Goal: Information Seeking & Learning: Learn about a topic

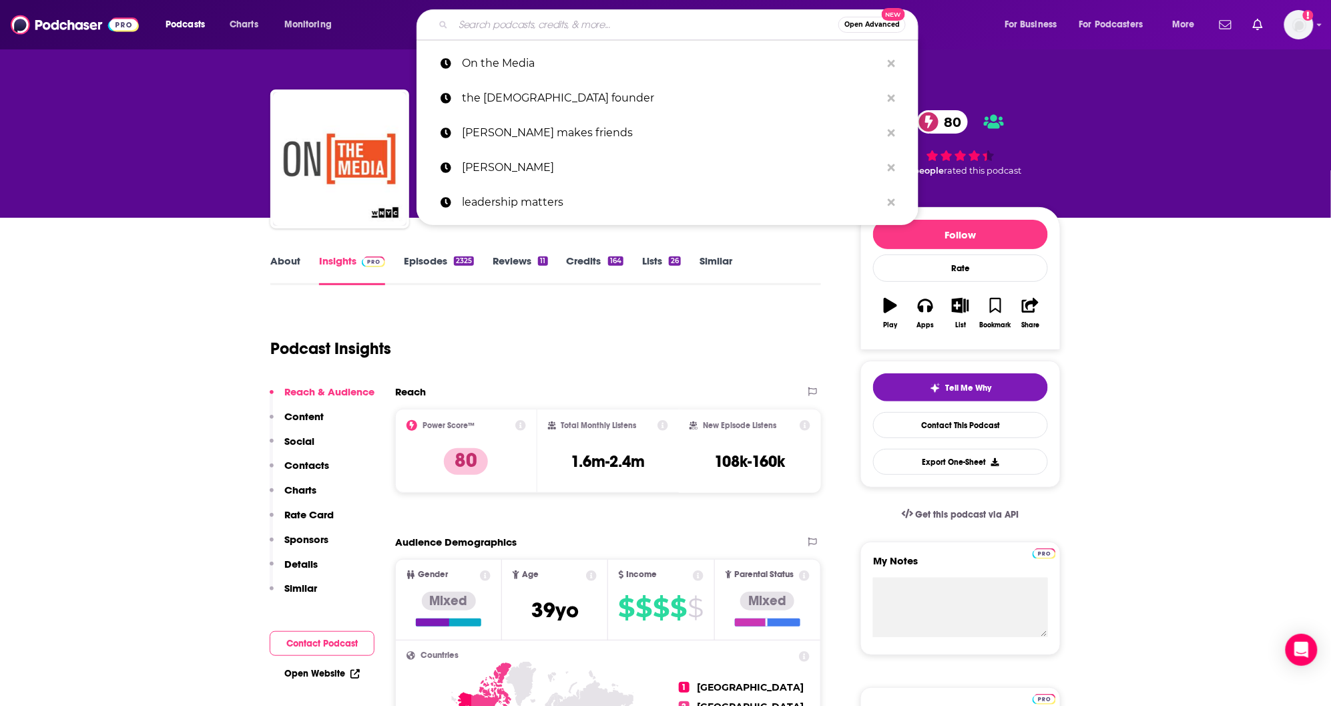
click at [481, 21] on input "Search podcasts, credits, & more..." at bounding box center [645, 24] width 385 height 21
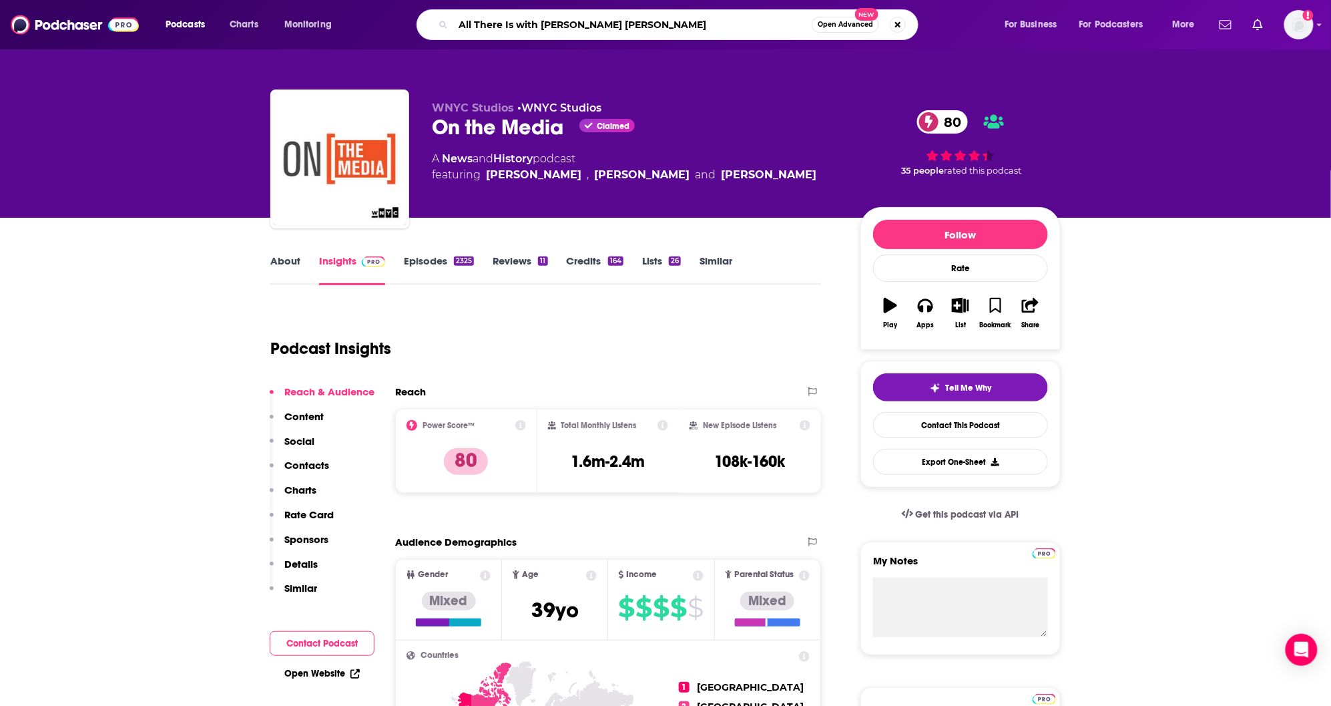
type input "All There Is with Anderson Cooper"
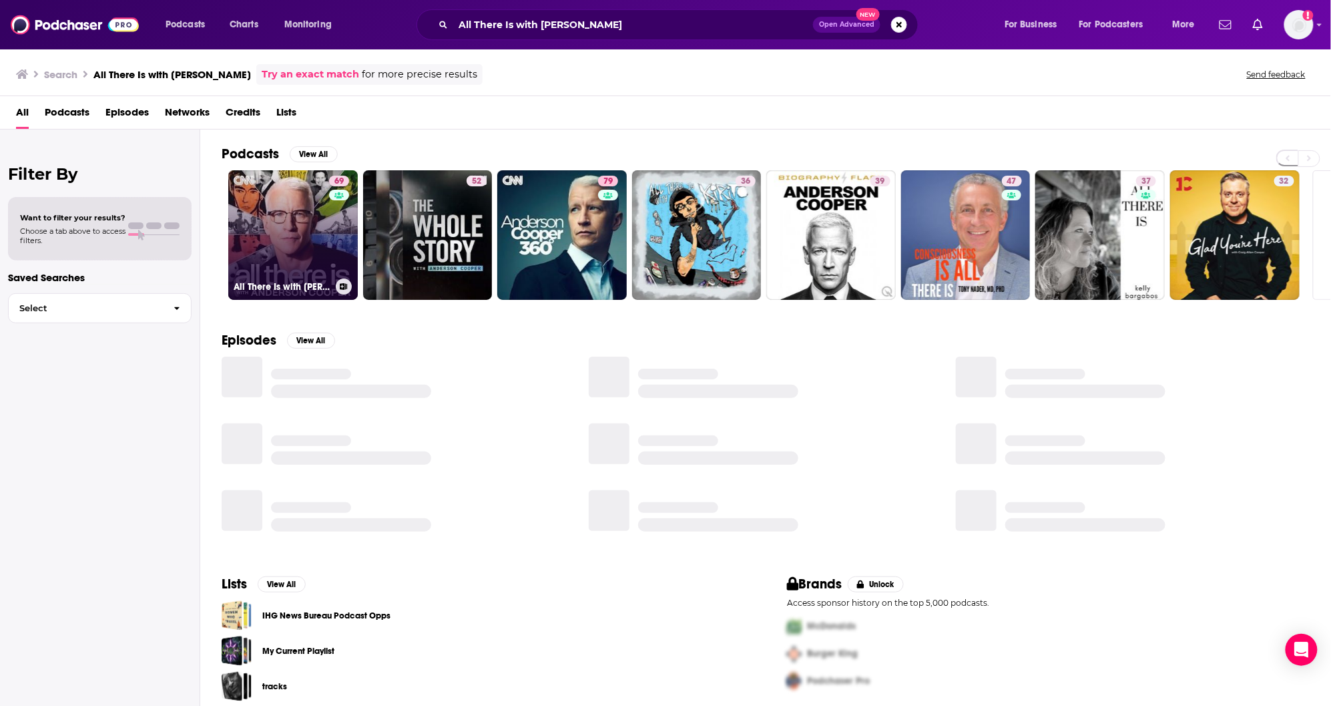
click at [297, 243] on link "69 All There Is with Anderson Cooper" at bounding box center [293, 235] width 130 height 130
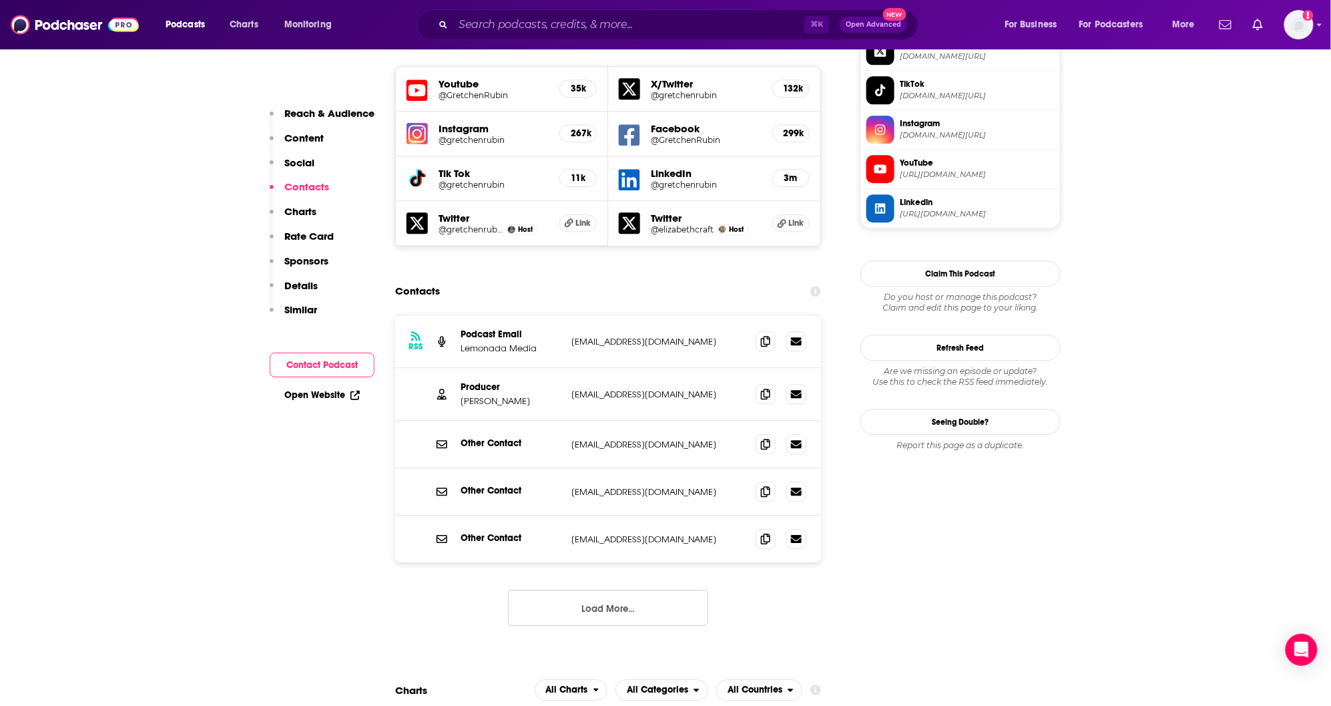
scroll to position [1277, 0]
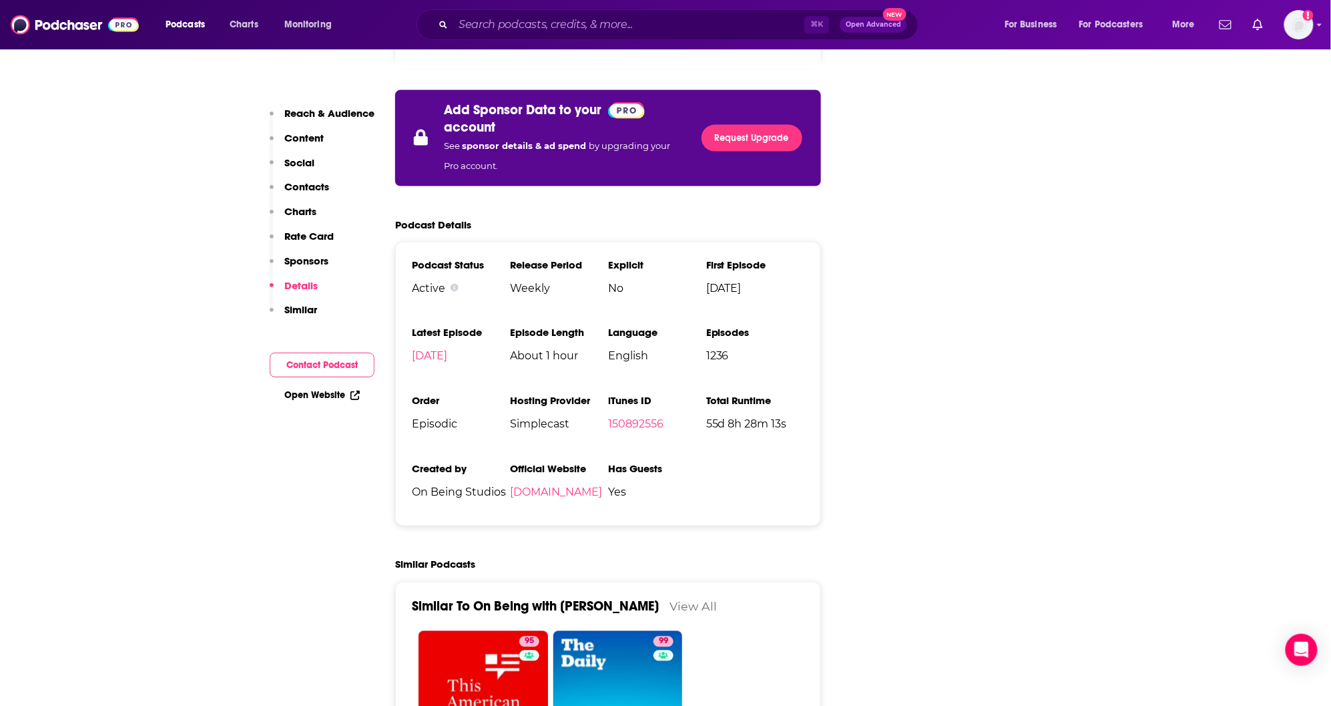
scroll to position [2664, 0]
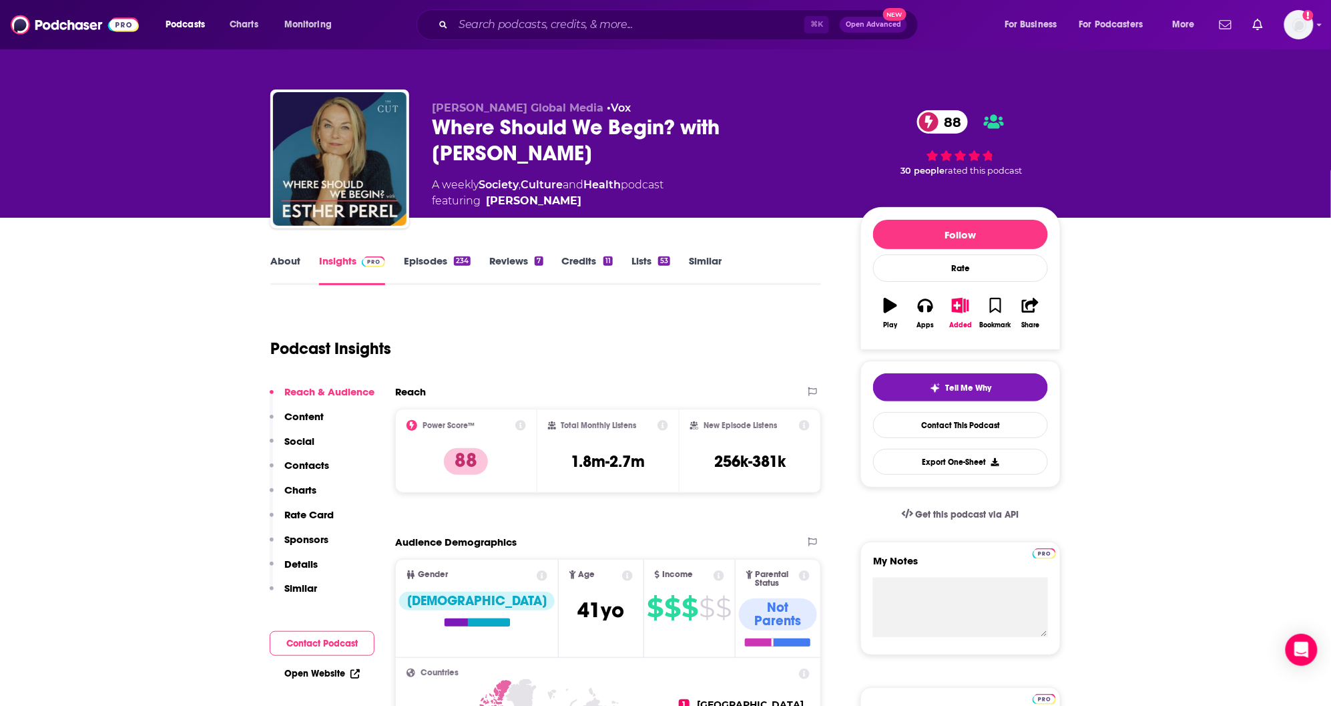
click at [288, 264] on link "About" at bounding box center [285, 269] width 30 height 31
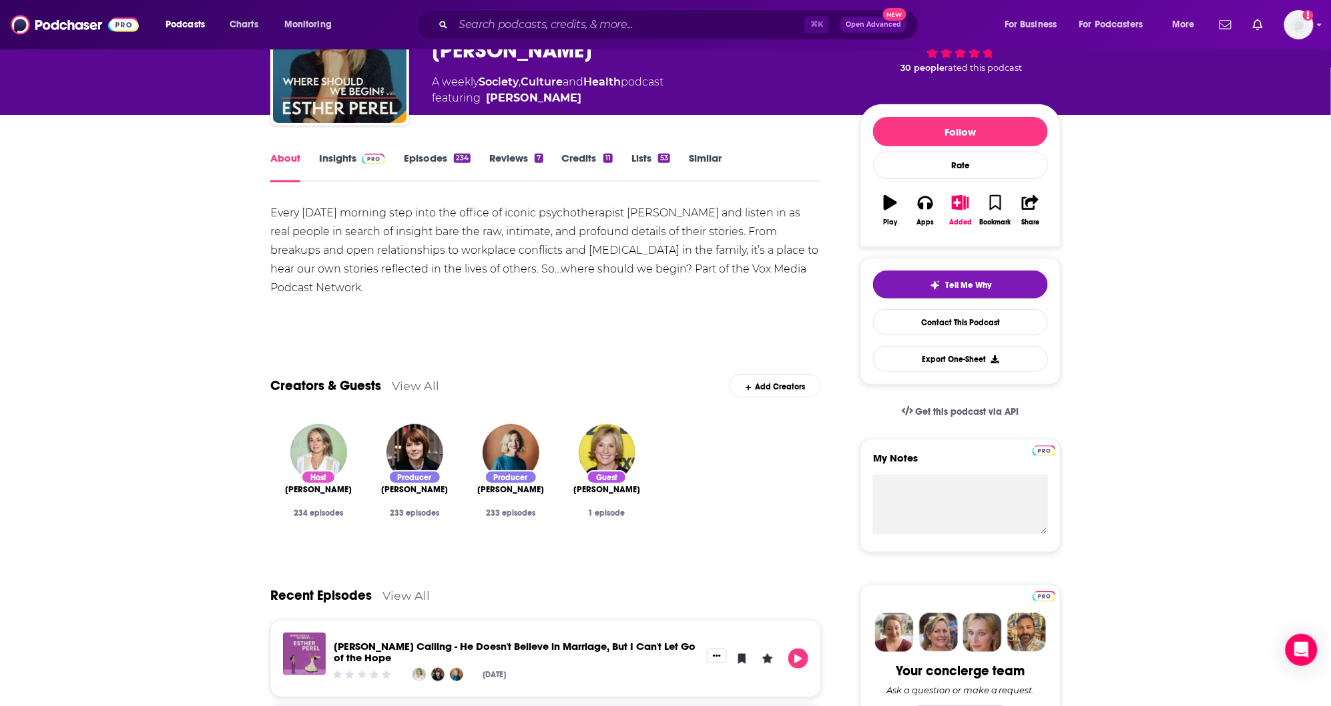
scroll to position [132, 0]
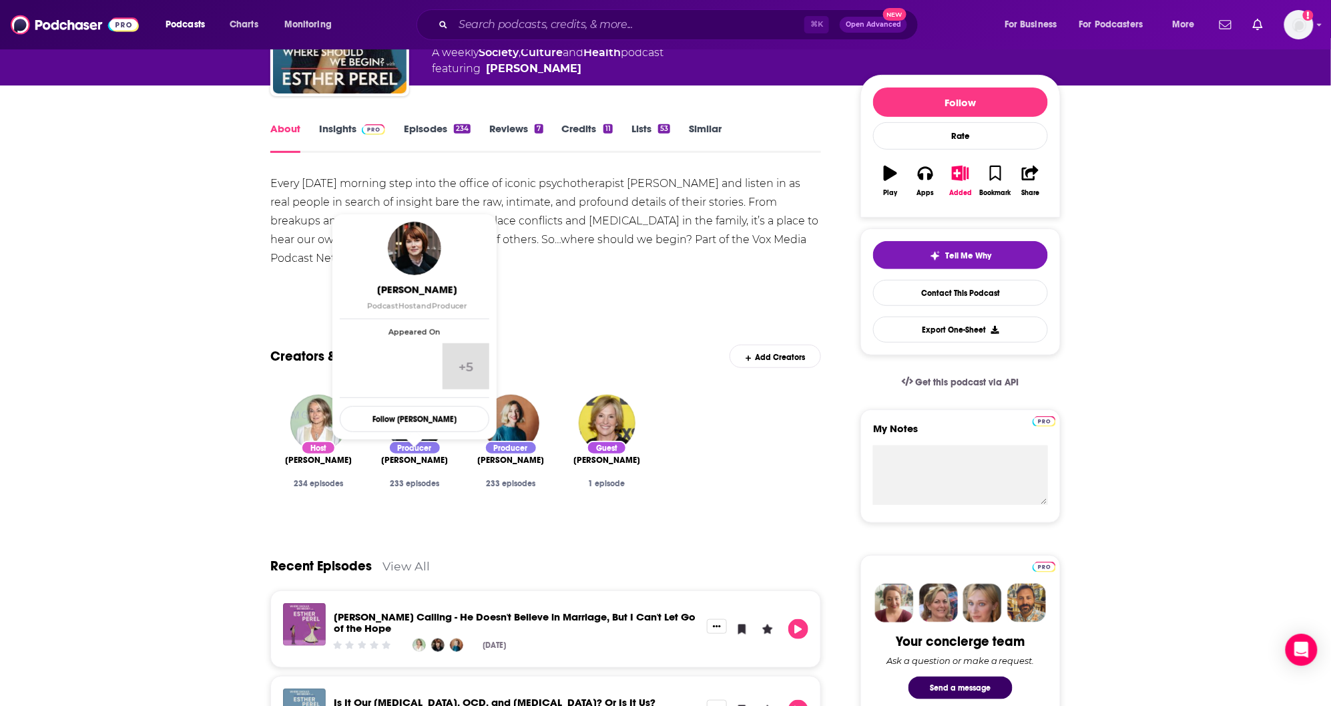
click at [415, 457] on span "Jesse Baker" at bounding box center [414, 460] width 67 height 11
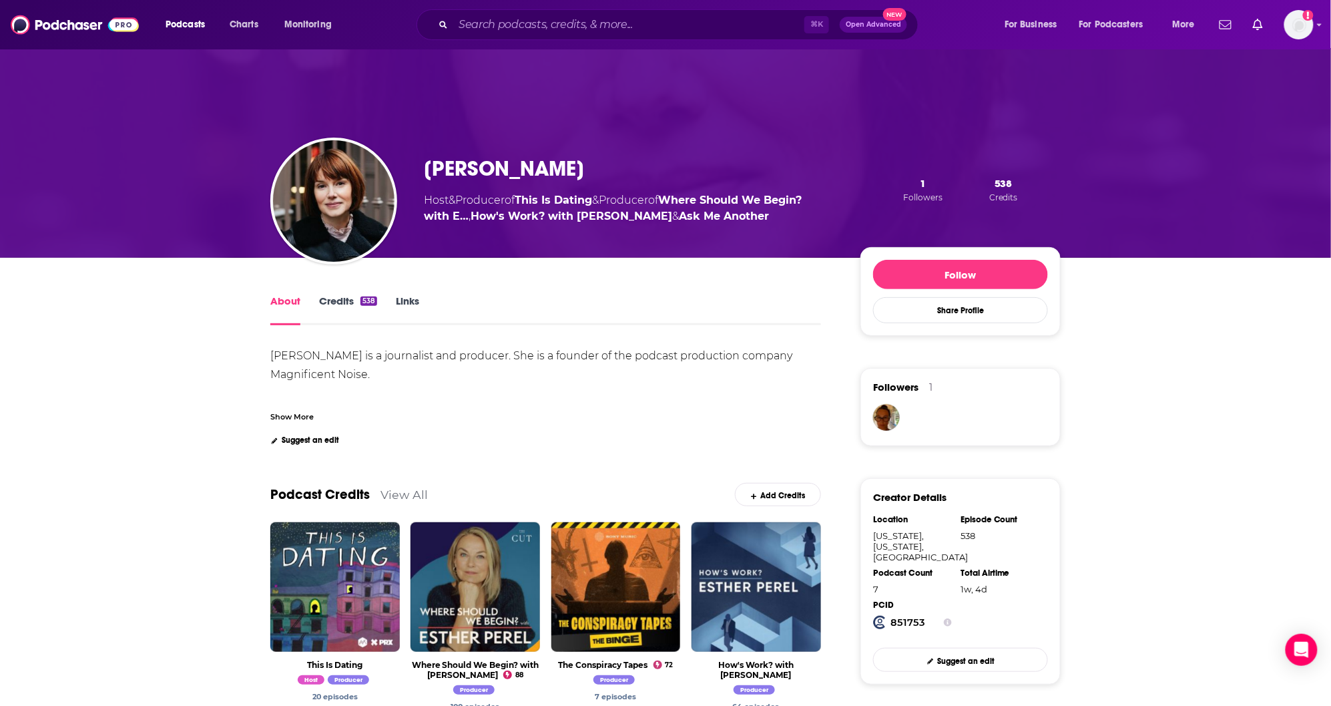
click at [336, 304] on link "Credits 538" at bounding box center [348, 309] width 58 height 31
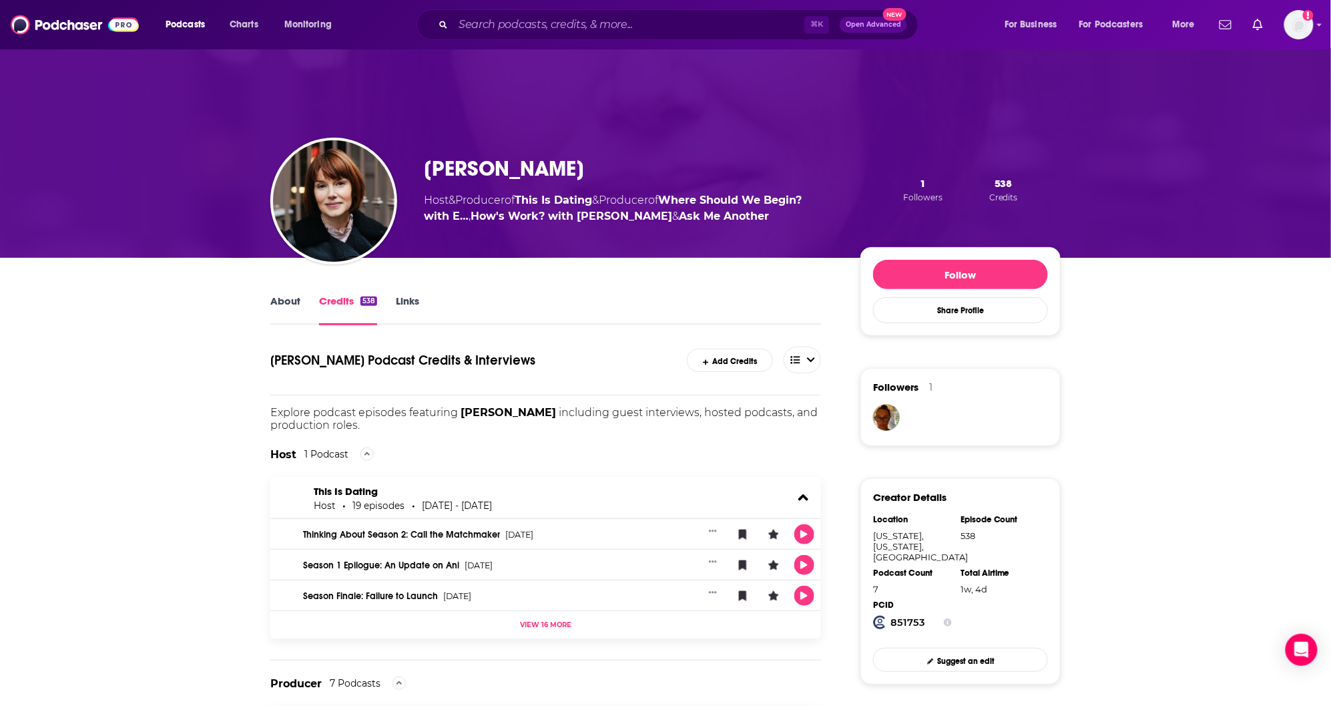
click at [282, 300] on link "About" at bounding box center [285, 309] width 30 height 31
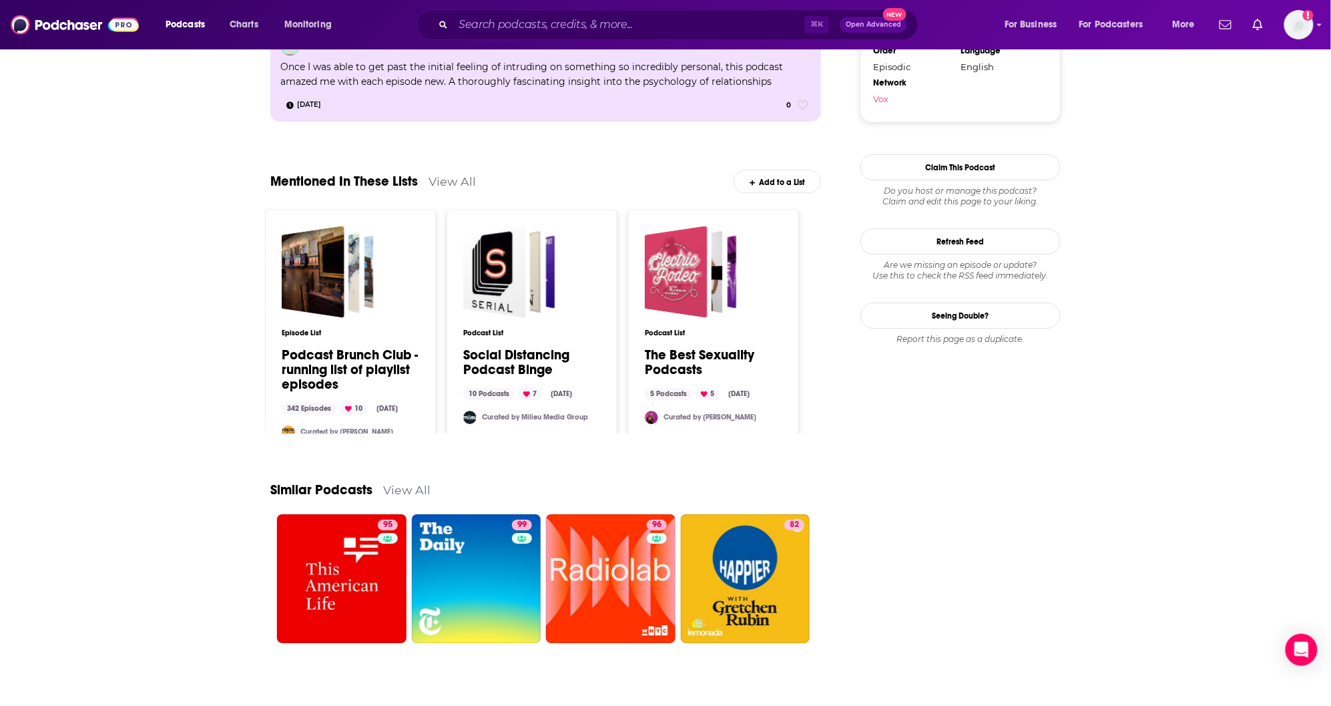
scroll to position [1569, 0]
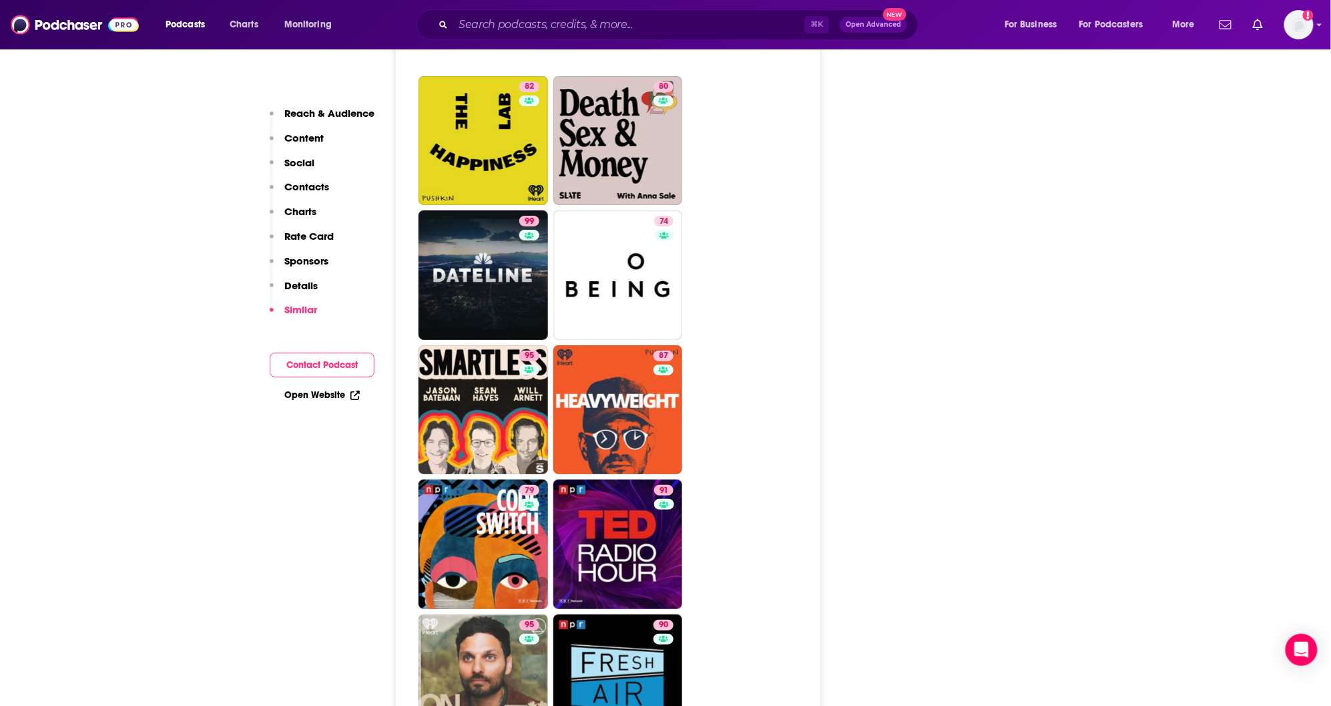
scroll to position [4019, 0]
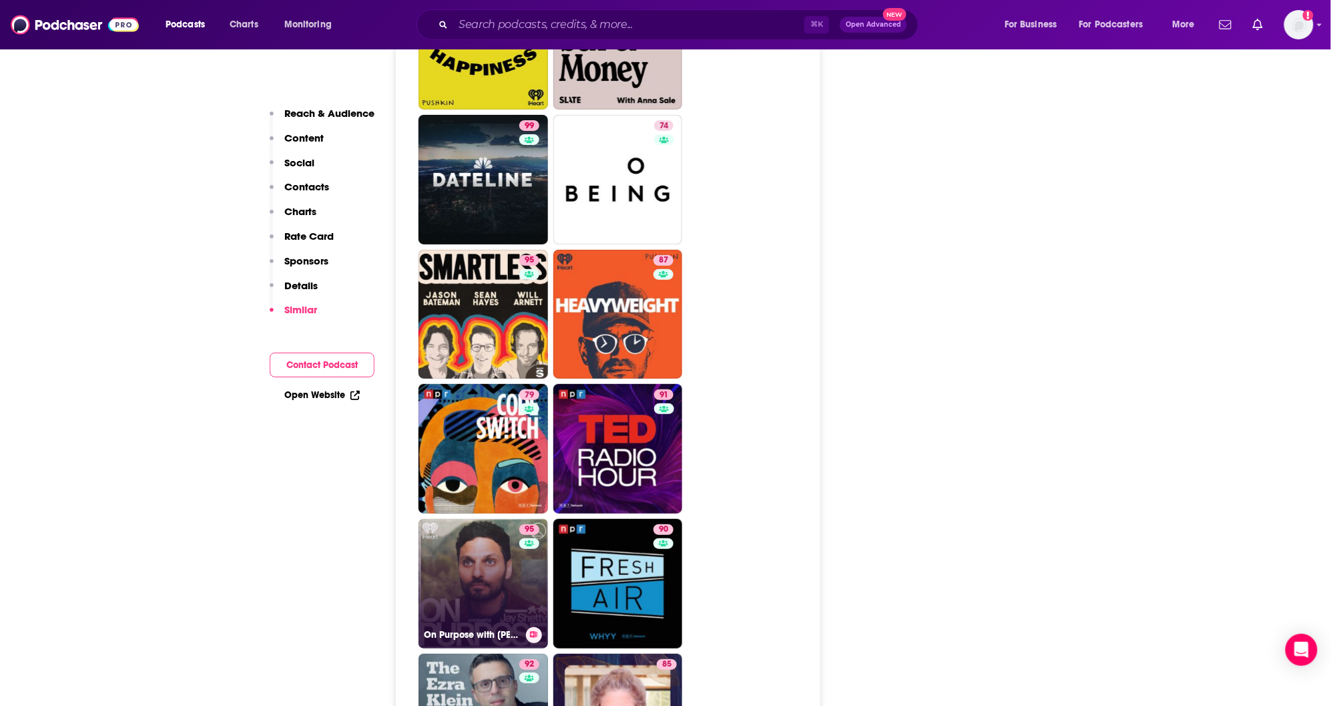
click at [488, 519] on link "95 On Purpose with Jay Shetty" at bounding box center [484, 584] width 130 height 130
type input "https://www.podchaser.com/podcasts/on-purpose-with-jay-shetty-793442"
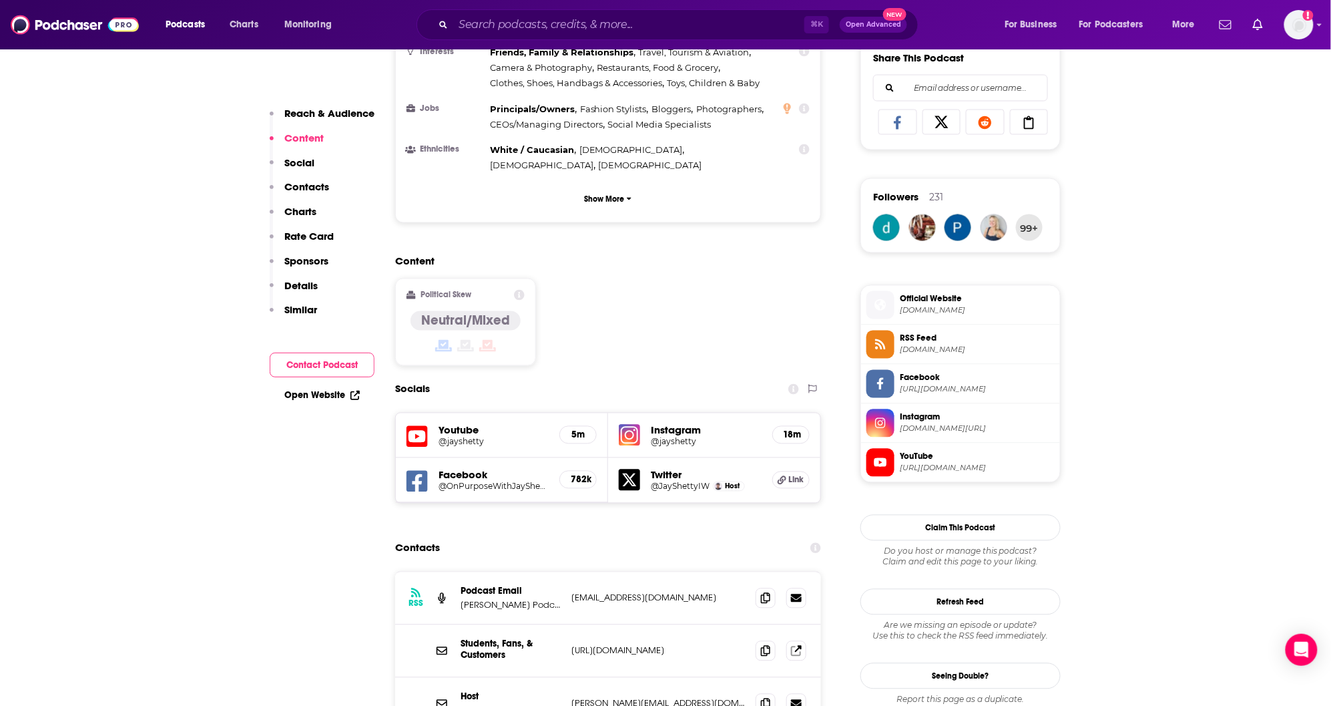
scroll to position [849, 0]
